Goal: Transaction & Acquisition: Purchase product/service

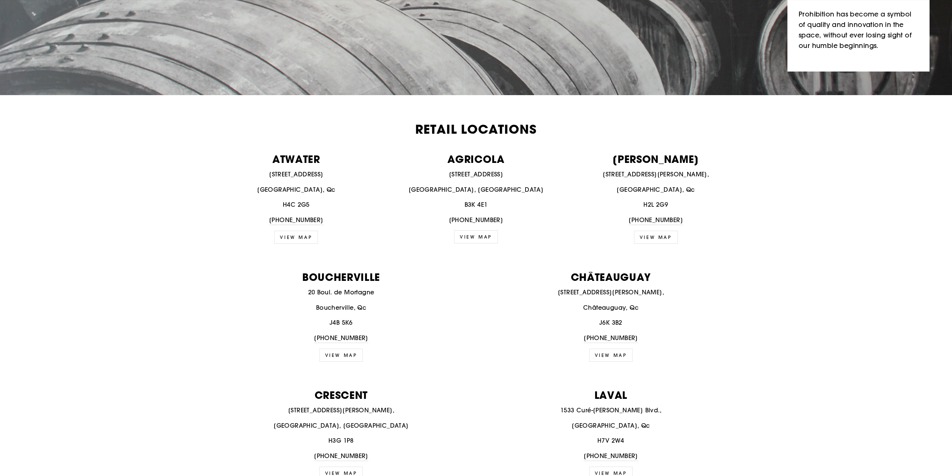
scroll to position [225, 0]
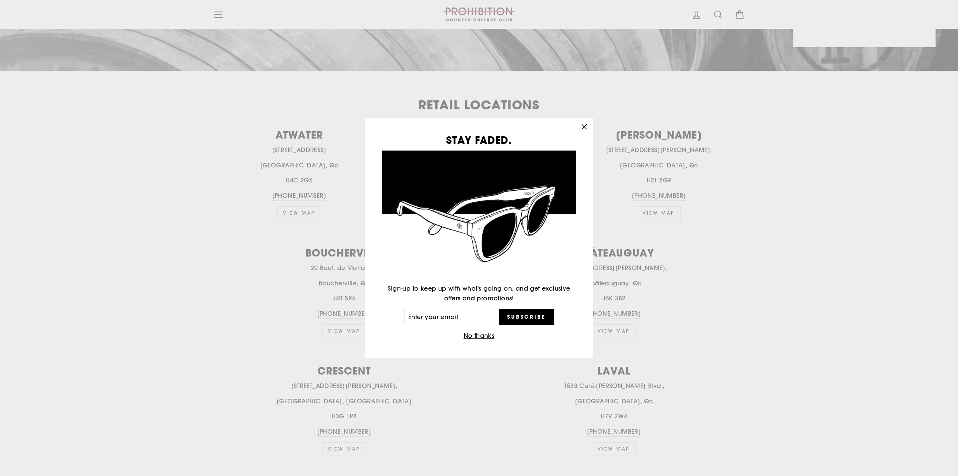
click at [481, 335] on button "No thanks" at bounding box center [479, 335] width 36 height 10
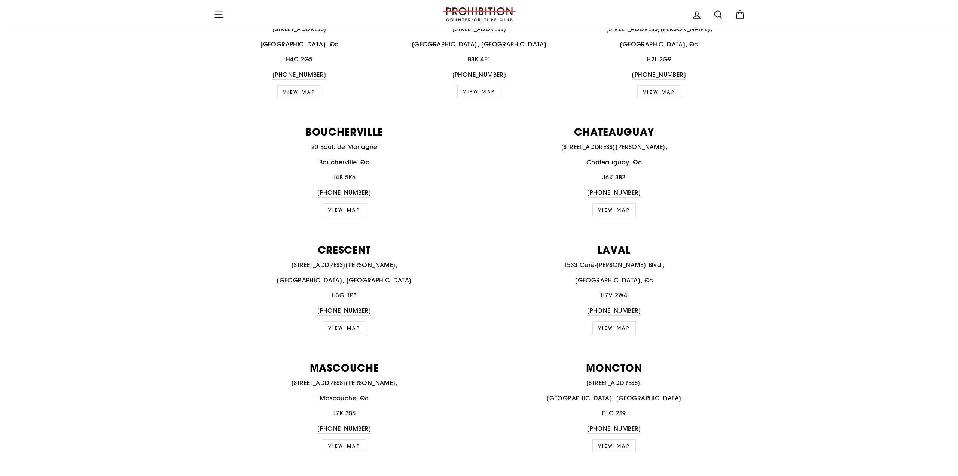
scroll to position [0, 0]
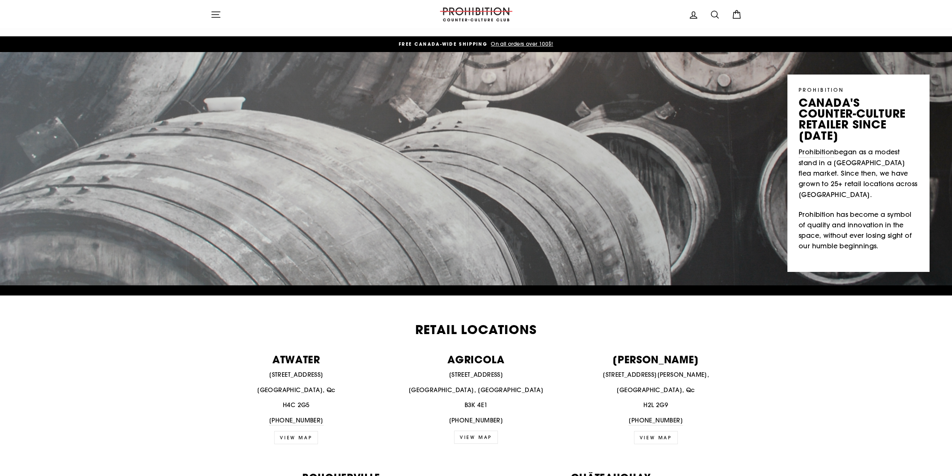
drag, startPoint x: 211, startPoint y: 344, endPoint x: 211, endPoint y: -34, distance: 377.9
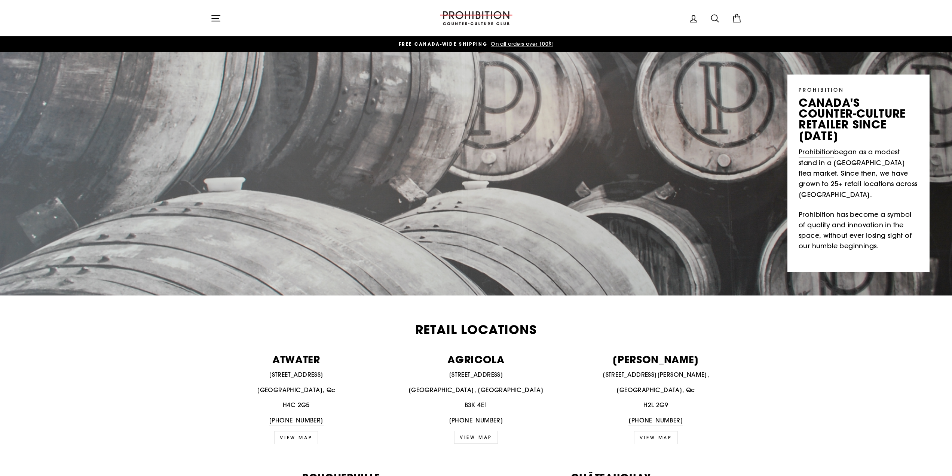
click at [214, 18] on icon "button" at bounding box center [216, 18] width 8 height 6
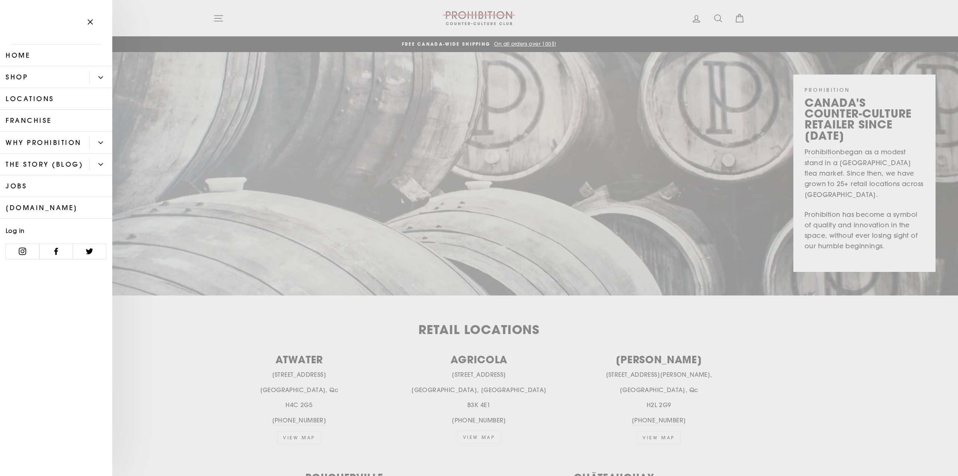
click at [101, 75] on icon "Primary" at bounding box center [100, 77] width 4 height 4
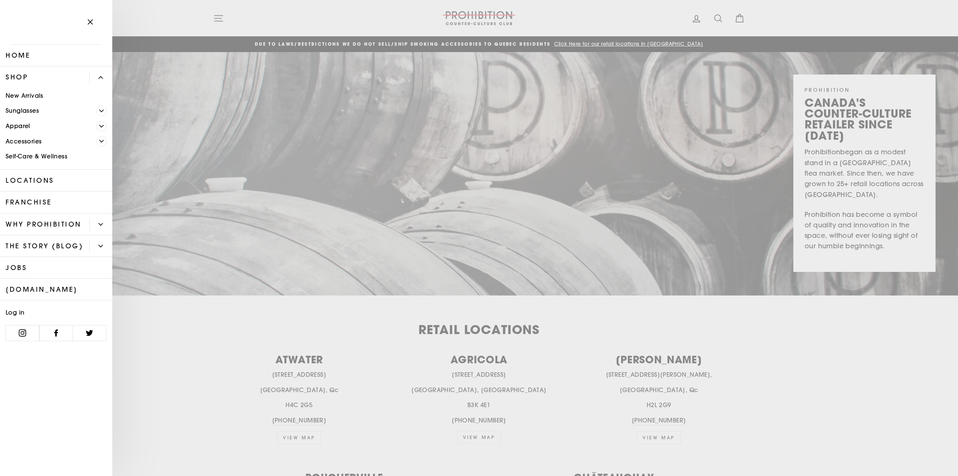
click at [100, 143] on icon "Primary" at bounding box center [101, 141] width 4 height 4
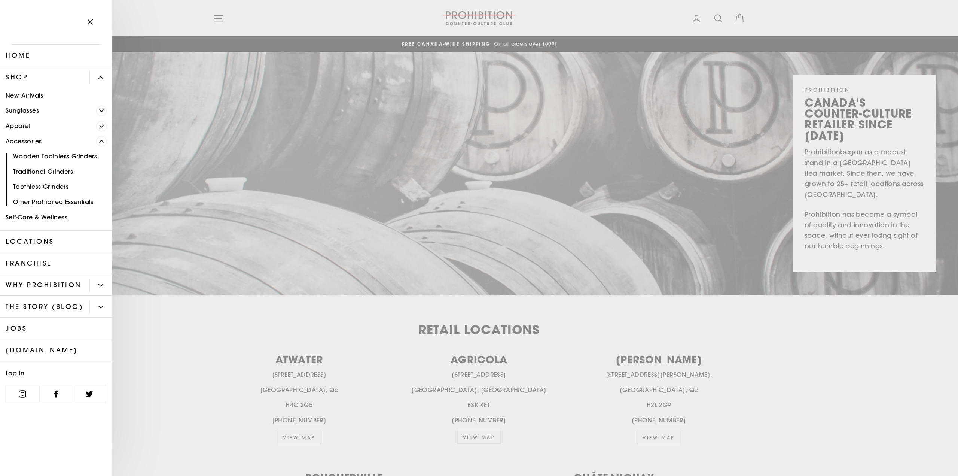
click at [85, 203] on link "Other Prohibited Essentials" at bounding box center [56, 201] width 112 height 15
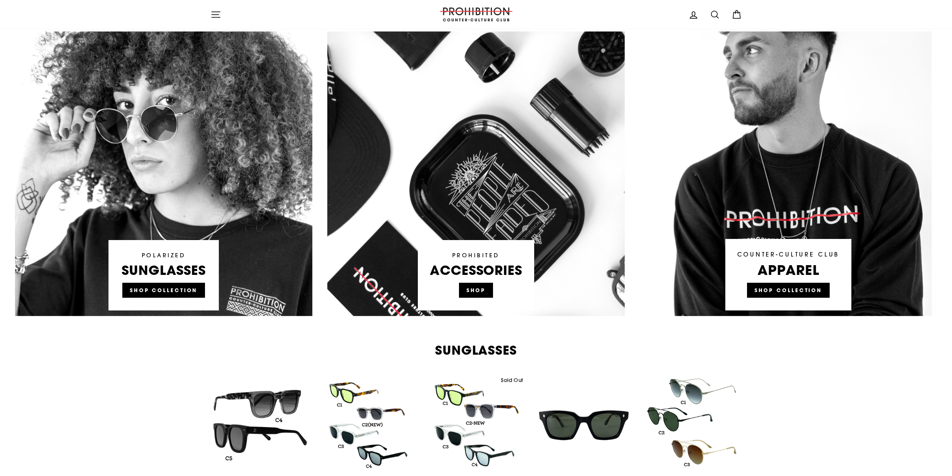
scroll to position [412, 0]
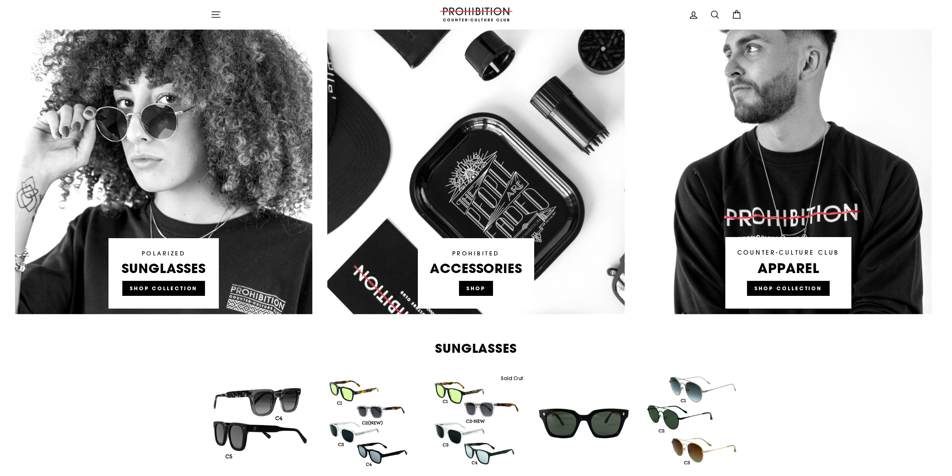
click at [481, 289] on link at bounding box center [475, 172] width 297 height 284
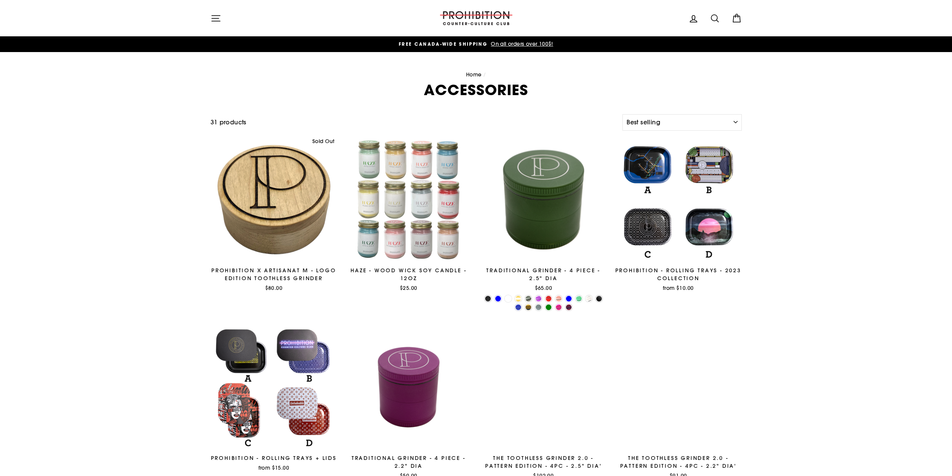
select select "best-selling"
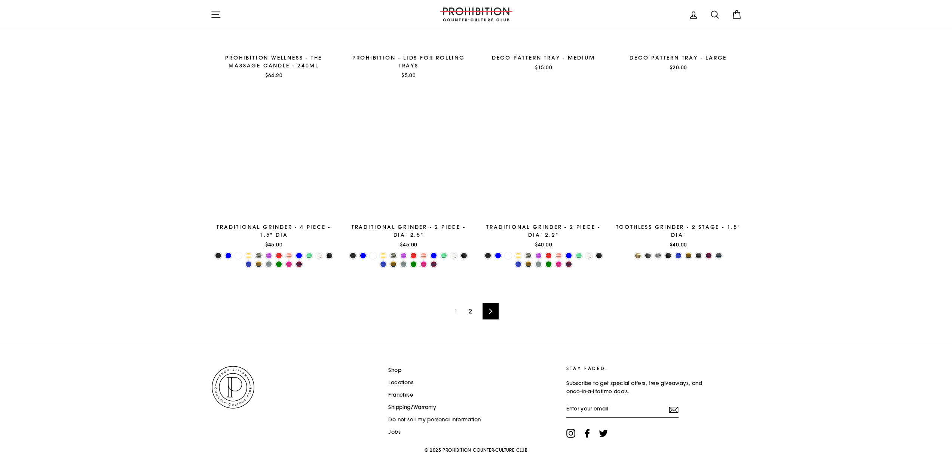
scroll to position [1126, 0]
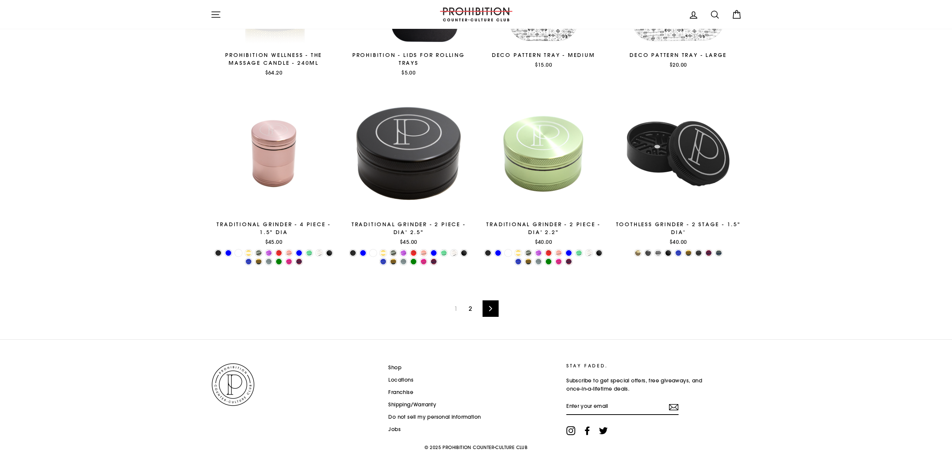
click at [474, 303] on link "2" at bounding box center [470, 308] width 12 height 12
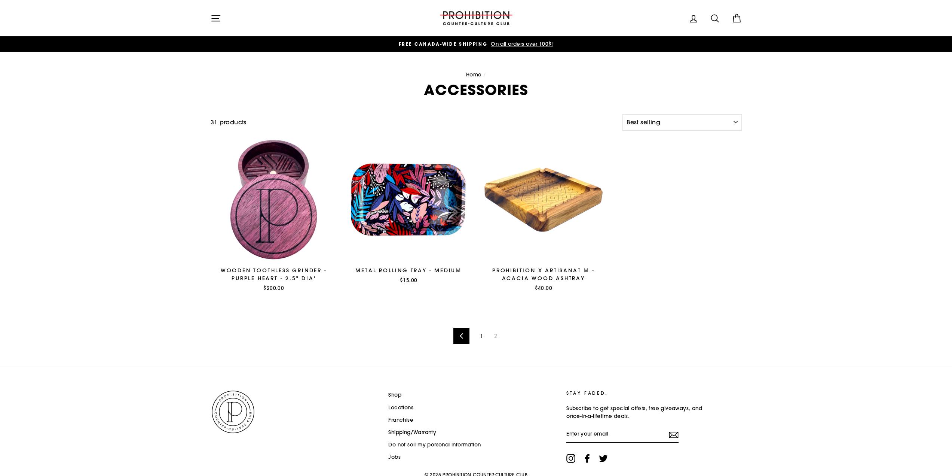
select select "best-selling"
drag, startPoint x: 162, startPoint y: 240, endPoint x: 183, endPoint y: 27, distance: 213.5
